Goal: Check status: Check status

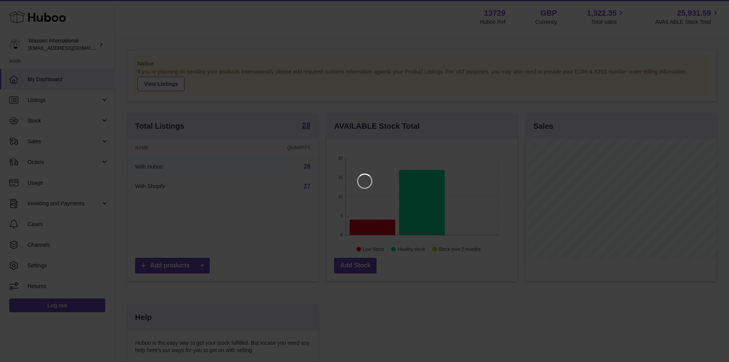
scroll to position [119, 193]
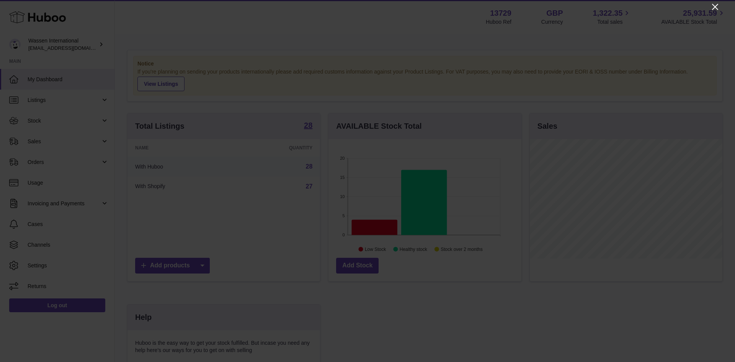
click at [717, 8] on icon "Close" at bounding box center [714, 6] width 9 height 9
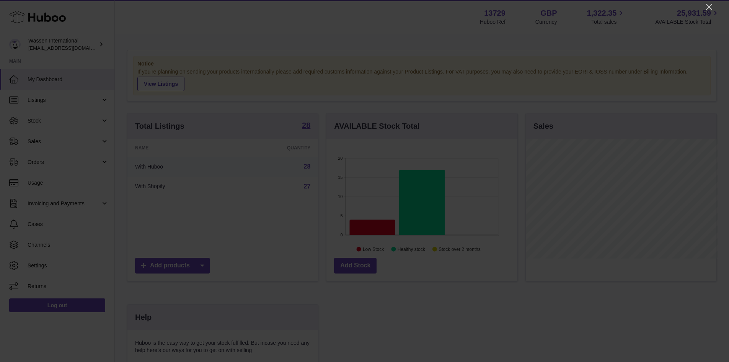
scroll to position [382510, 382439]
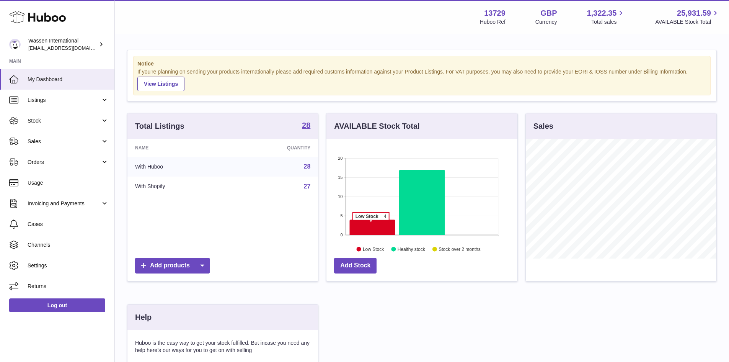
click at [371, 225] on icon at bounding box center [373, 226] width 46 height 15
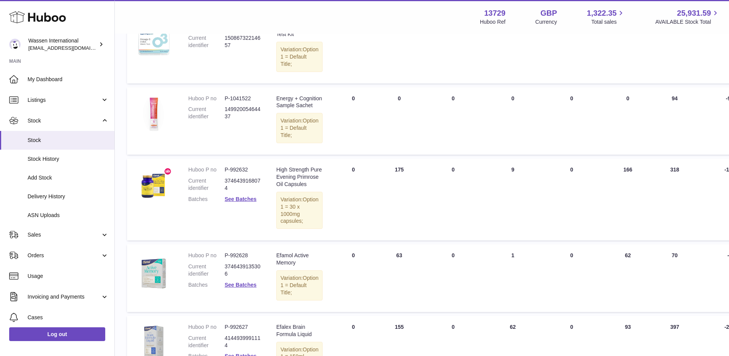
scroll to position [115, 0]
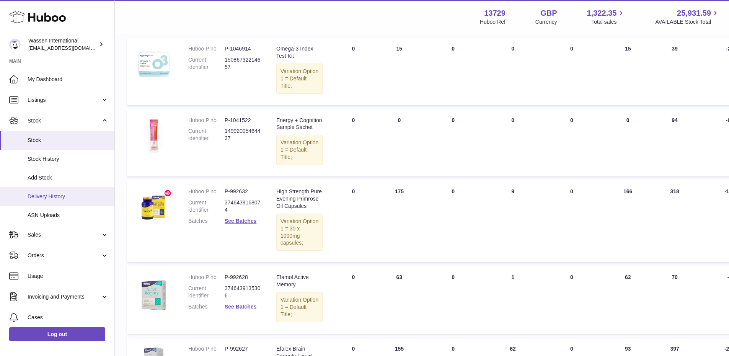
click at [50, 191] on link "Delivery History" at bounding box center [57, 196] width 114 height 19
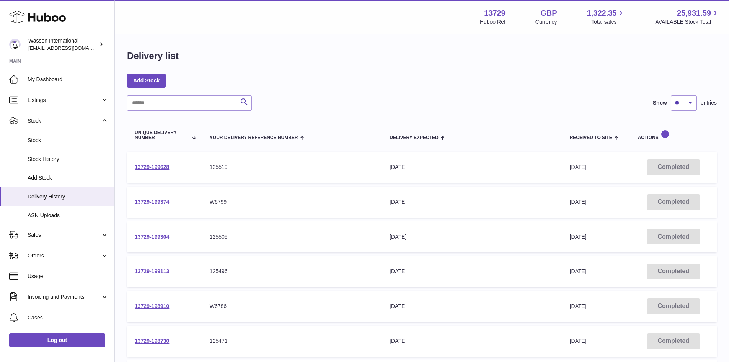
click at [155, 204] on link "13729-199374" at bounding box center [152, 202] width 34 height 6
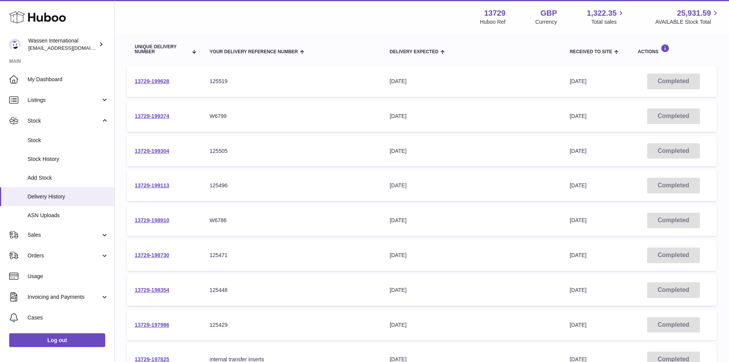
scroll to position [115, 0]
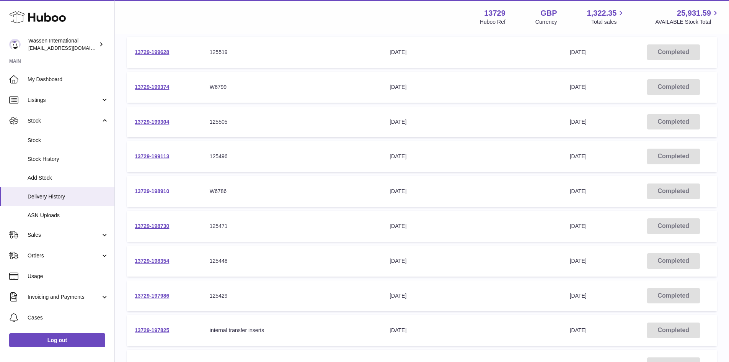
click at [169, 188] on link "13729-198910" at bounding box center [152, 191] width 34 height 6
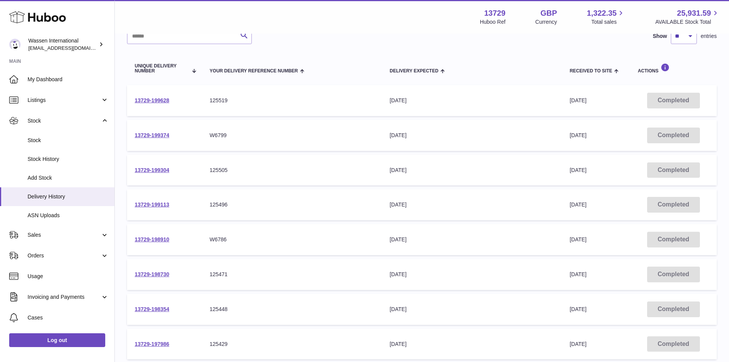
scroll to position [0, 0]
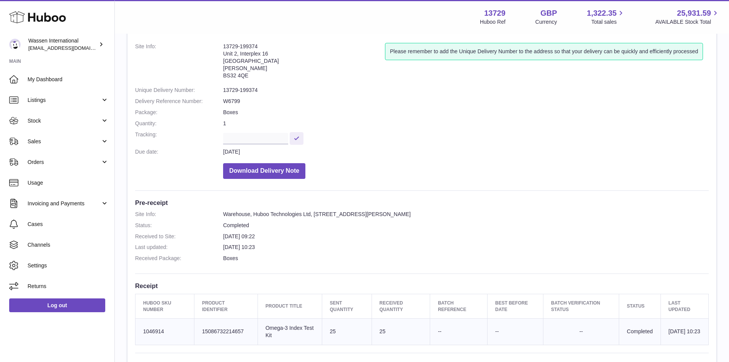
scroll to position [77, 0]
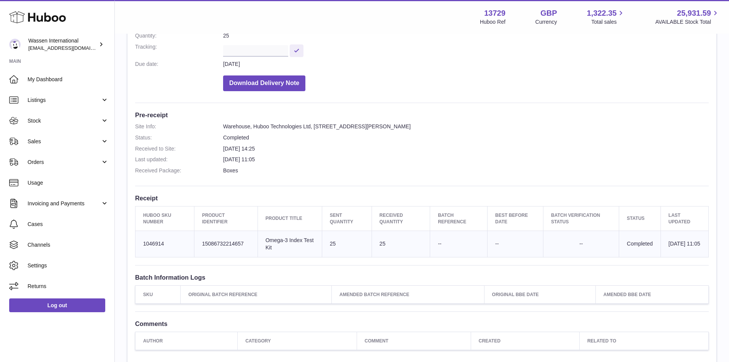
scroll to position [153, 0]
